Goal: Task Accomplishment & Management: Complete application form

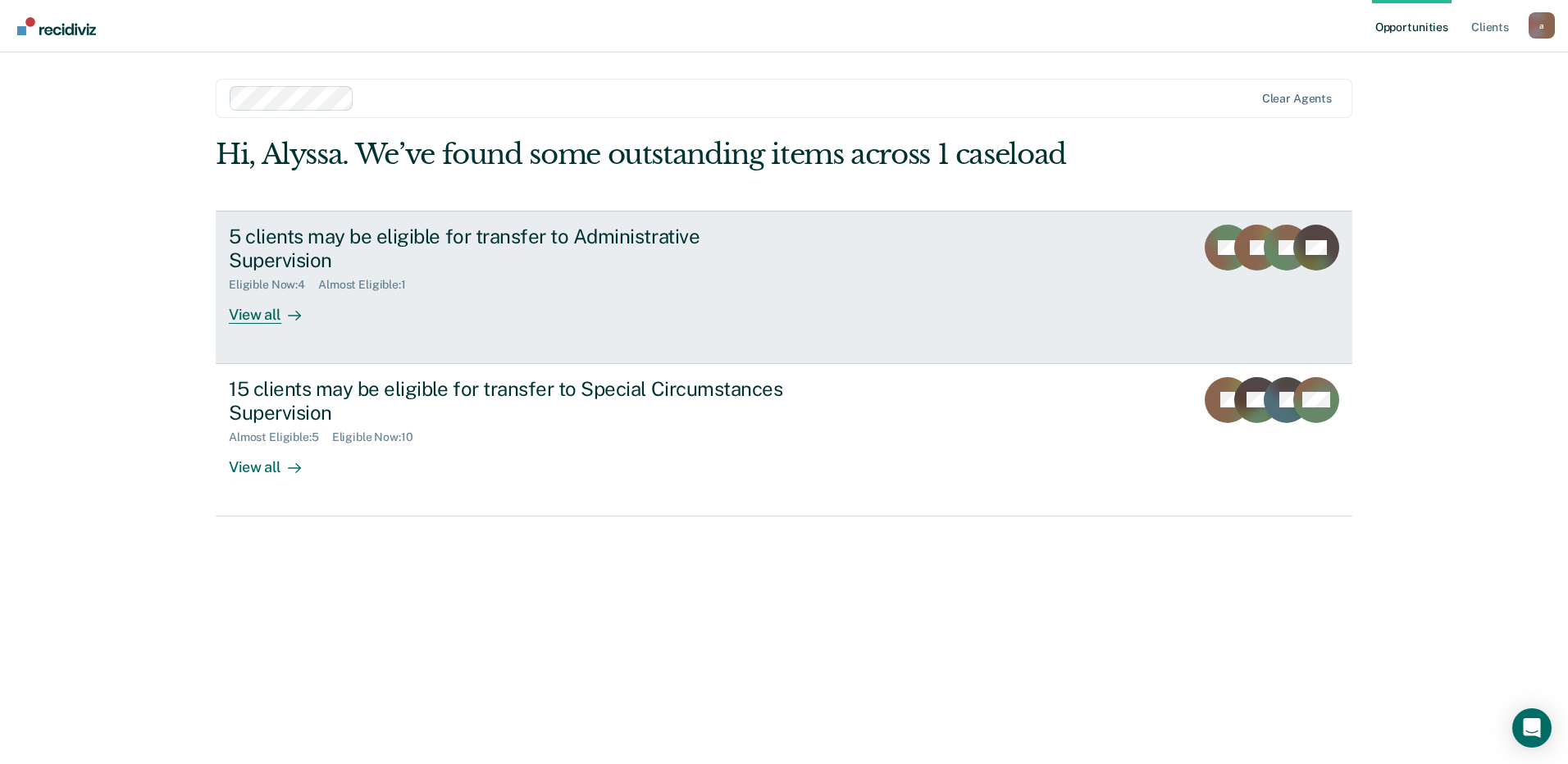
click at [266, 315] on div "View all" at bounding box center [274, 307] width 92 height 32
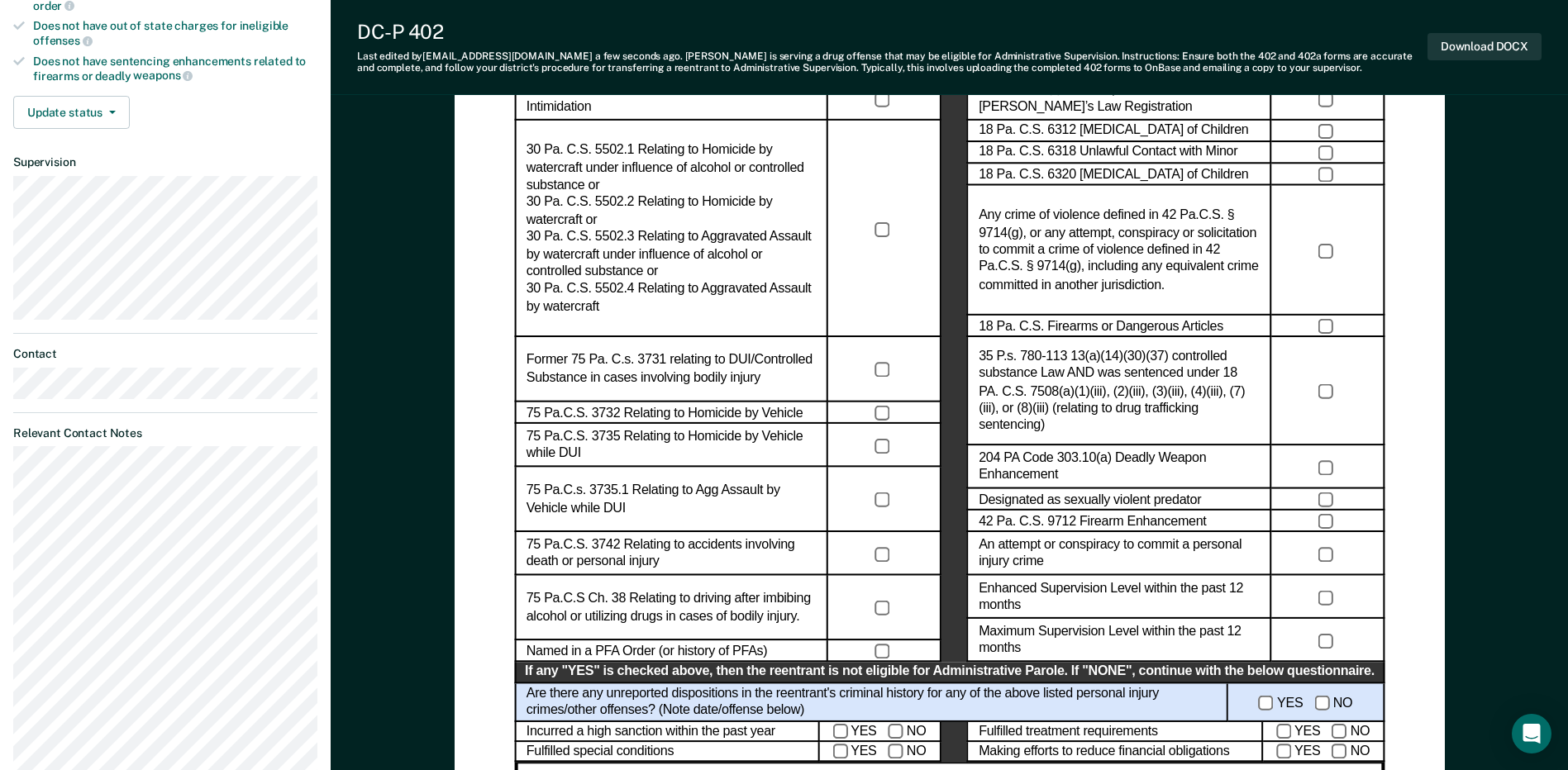
scroll to position [826, 0]
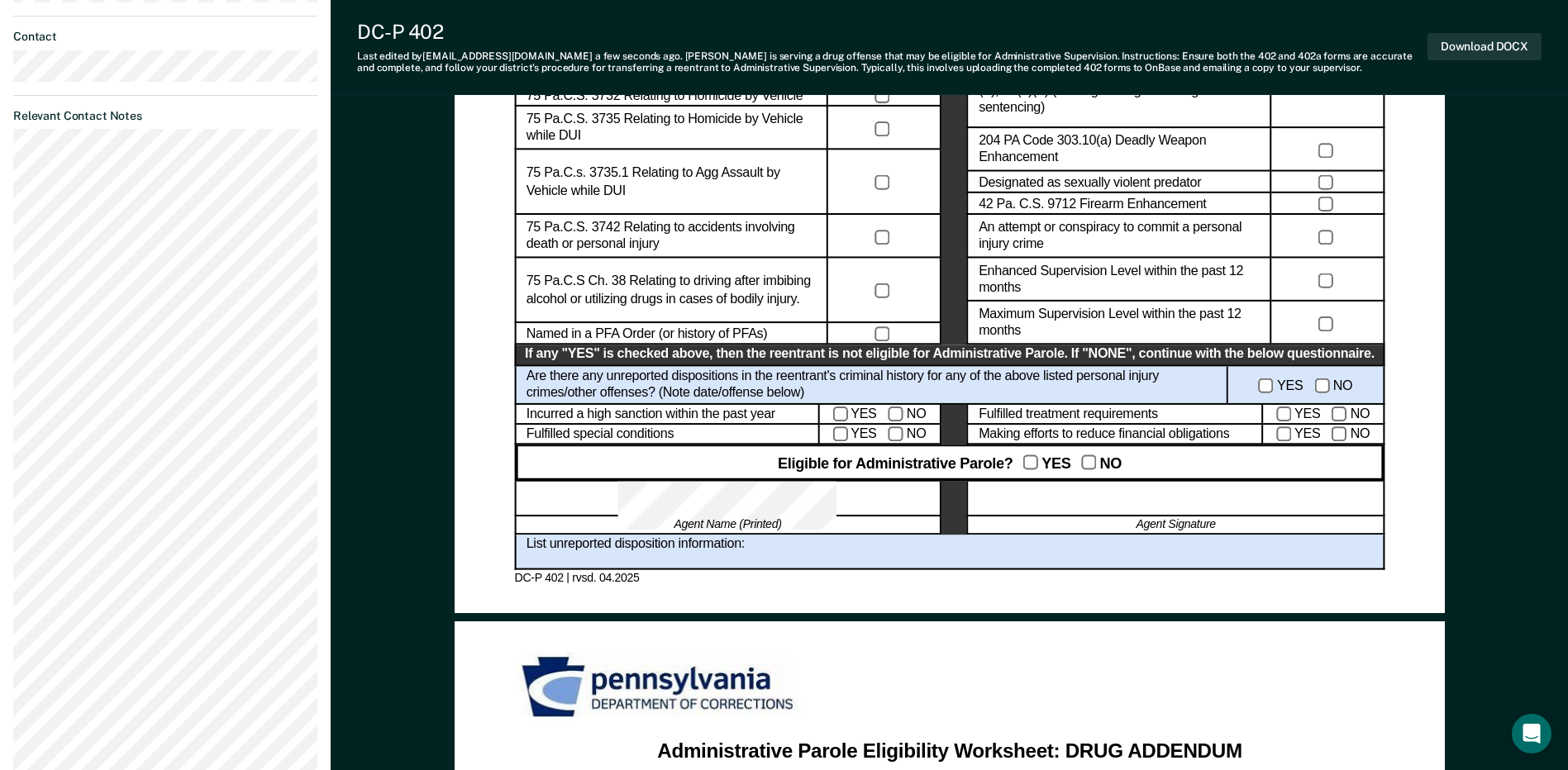
click at [1043, 499] on div at bounding box center [1176, 498] width 418 height 35
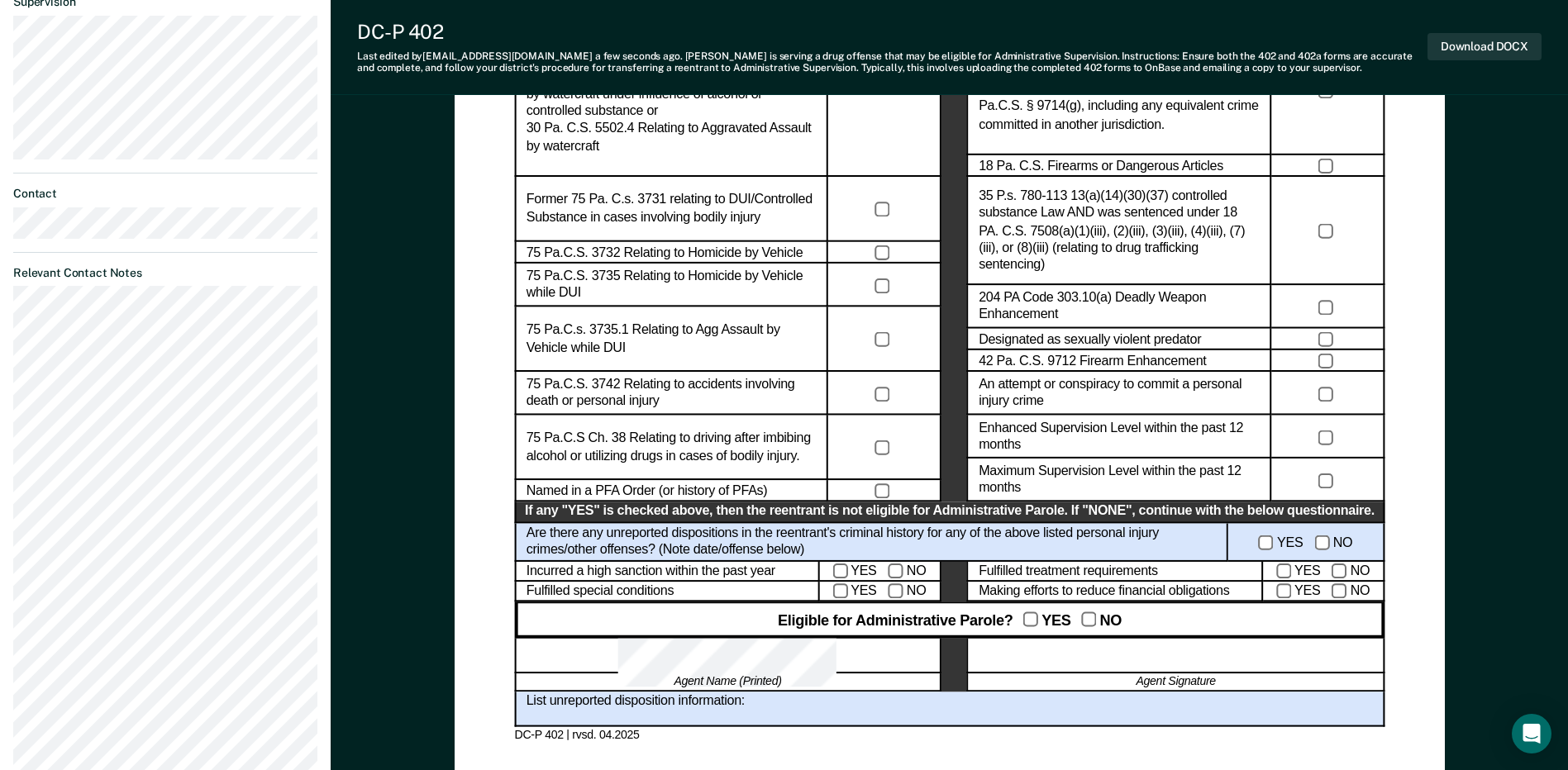
scroll to position [703, 0]
